Goal: Navigation & Orientation: Find specific page/section

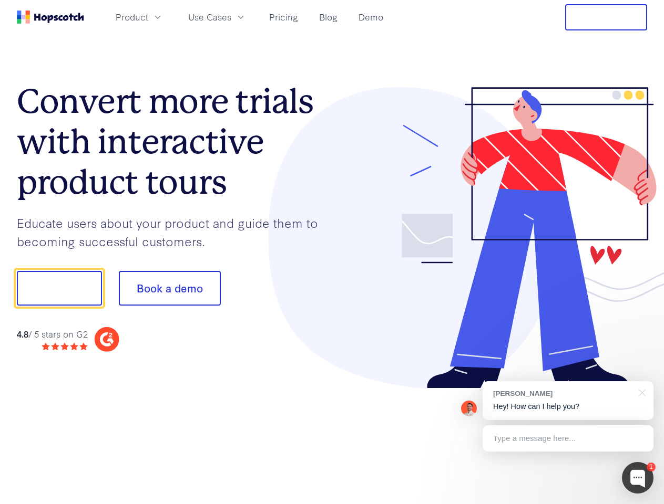
click at [332, 252] on div at bounding box center [489, 238] width 315 height 302
click at [148, 17] on span "Product" at bounding box center [132, 17] width 33 height 13
click at [231, 17] on span "Use Cases" at bounding box center [209, 17] width 43 height 13
click at [606, 17] on button "Free Trial" at bounding box center [606, 17] width 82 height 26
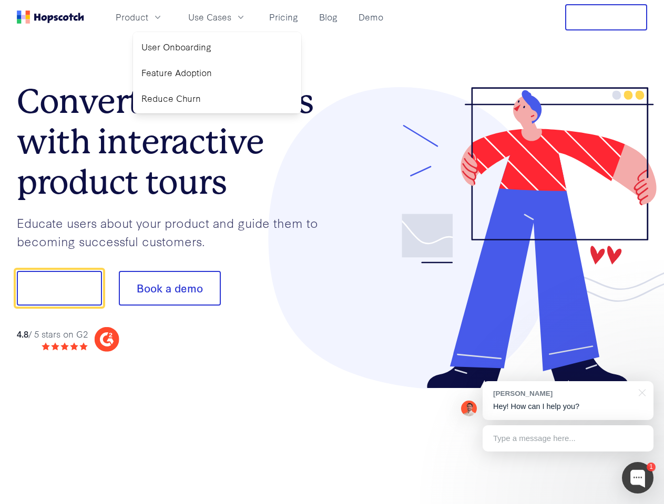
click at [59, 289] on button "Show me!" at bounding box center [59, 288] width 85 height 35
click at [169, 289] on button "Book a demo" at bounding box center [170, 288] width 102 height 35
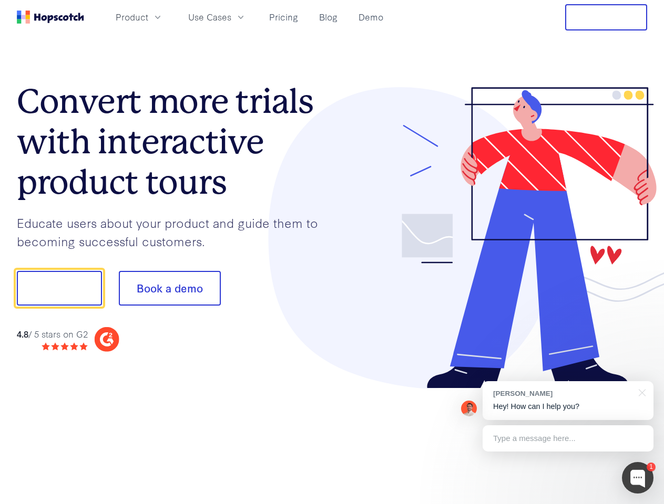
click at [637, 478] on div at bounding box center [638, 478] width 32 height 32
click at [568, 401] on div "[PERSON_NAME] Hey! How can I help you?" at bounding box center [567, 401] width 171 height 39
click at [640, 504] on div "1 [PERSON_NAME] Hey! How can I help you? Type a message here... Free live chat …" at bounding box center [332, 504] width 664 height 0
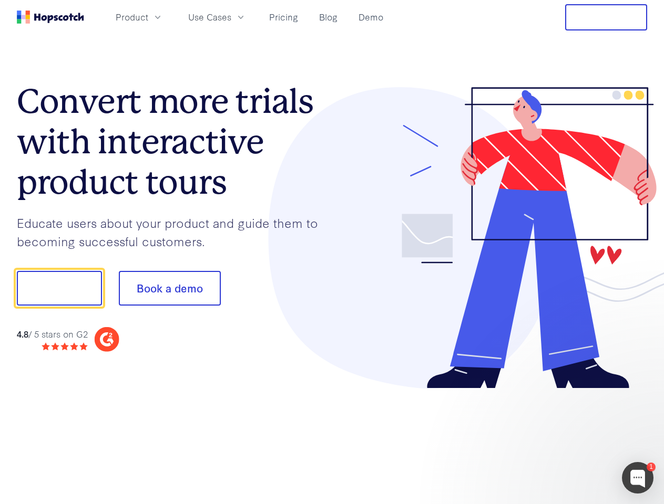
click at [568, 439] on div at bounding box center [554, 287] width 197 height 351
